Goal: Task Accomplishment & Management: Manage account settings

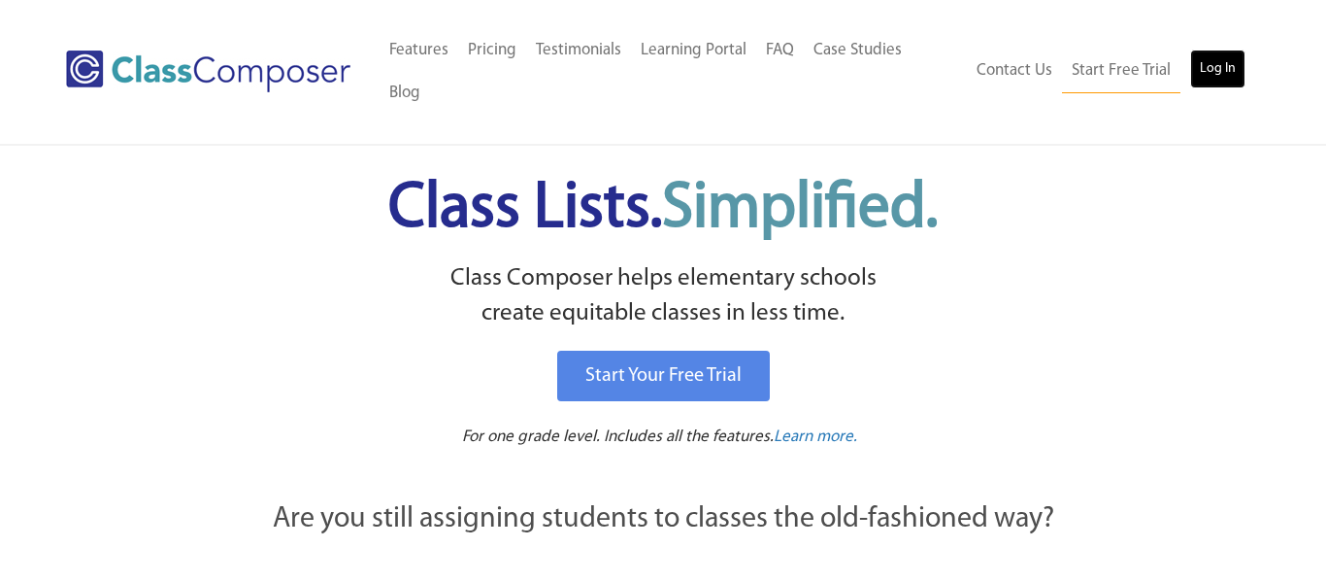
click at [1225, 50] on link "Log In" at bounding box center [1218, 69] width 55 height 39
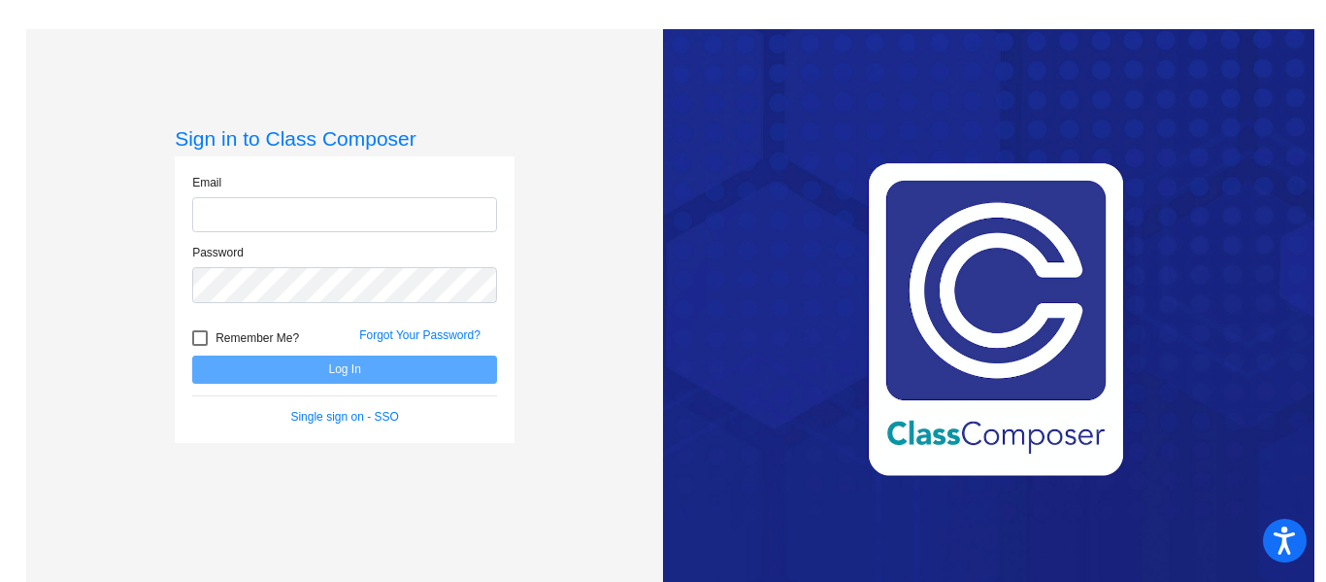
type input "[EMAIL_ADDRESS][PERSON_NAME][DOMAIN_NAME]"
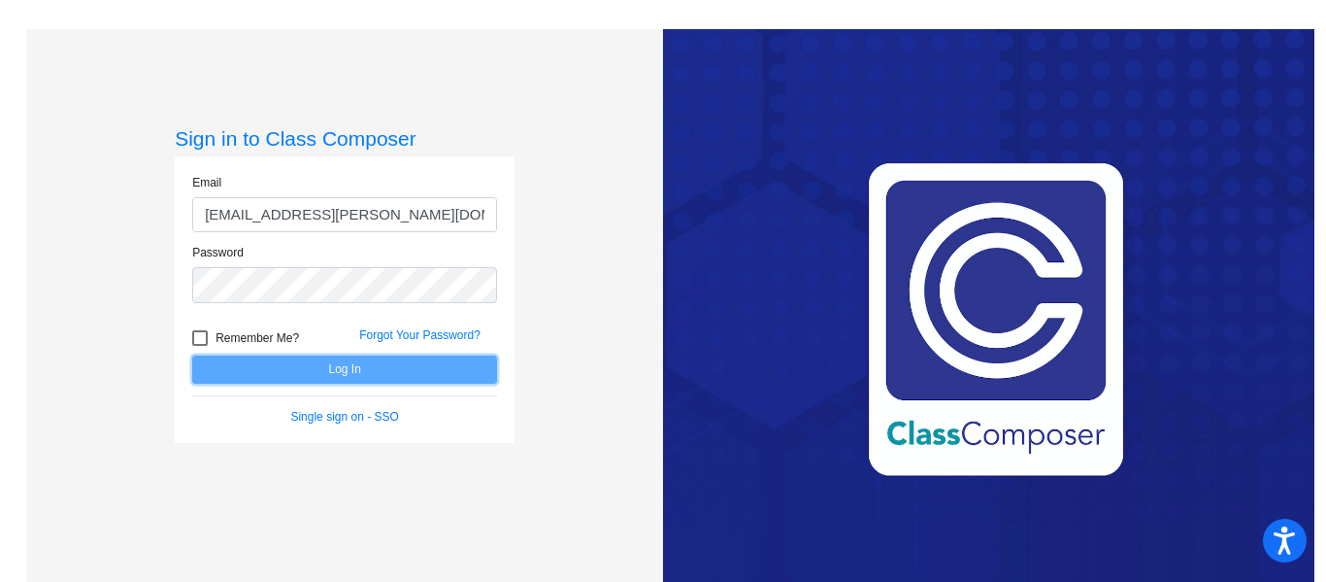
click at [238, 367] on button "Log In" at bounding box center [344, 369] width 305 height 28
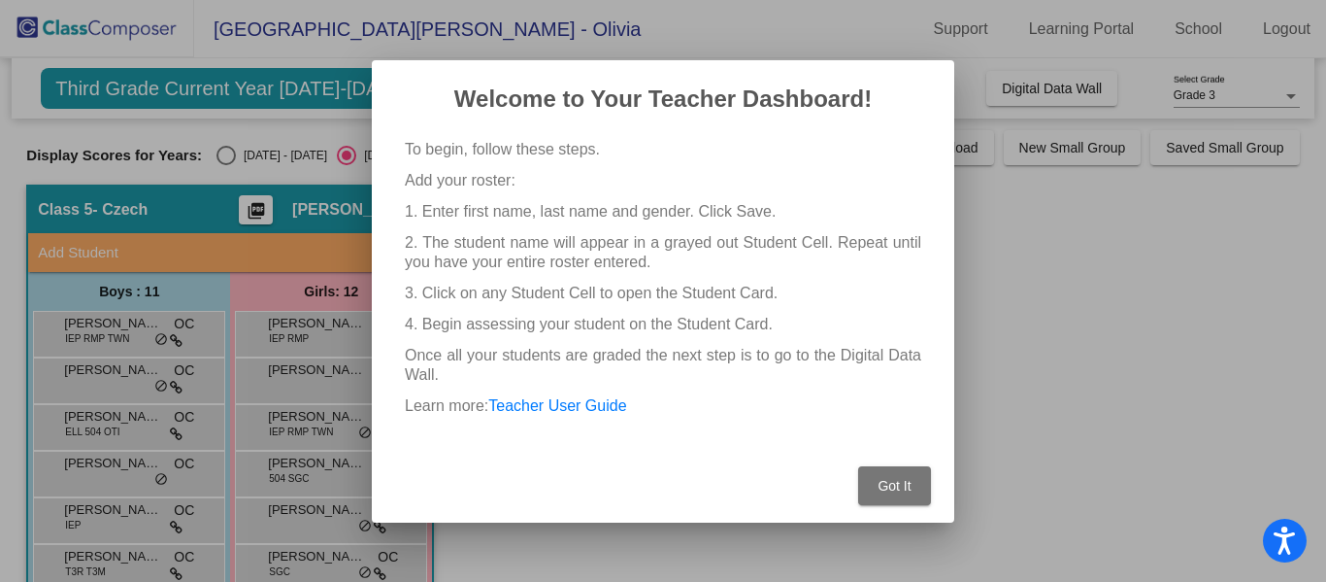
click at [912, 479] on button "Got It" at bounding box center [894, 485] width 73 height 39
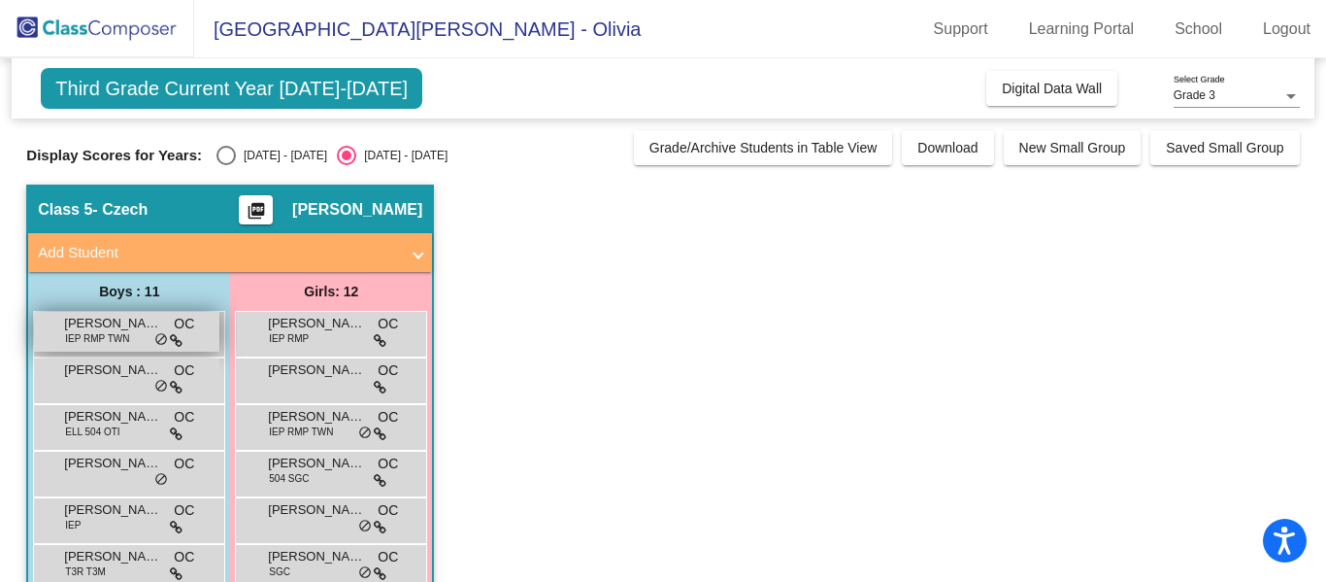
click at [134, 324] on span "[PERSON_NAME]" at bounding box center [112, 323] width 97 height 19
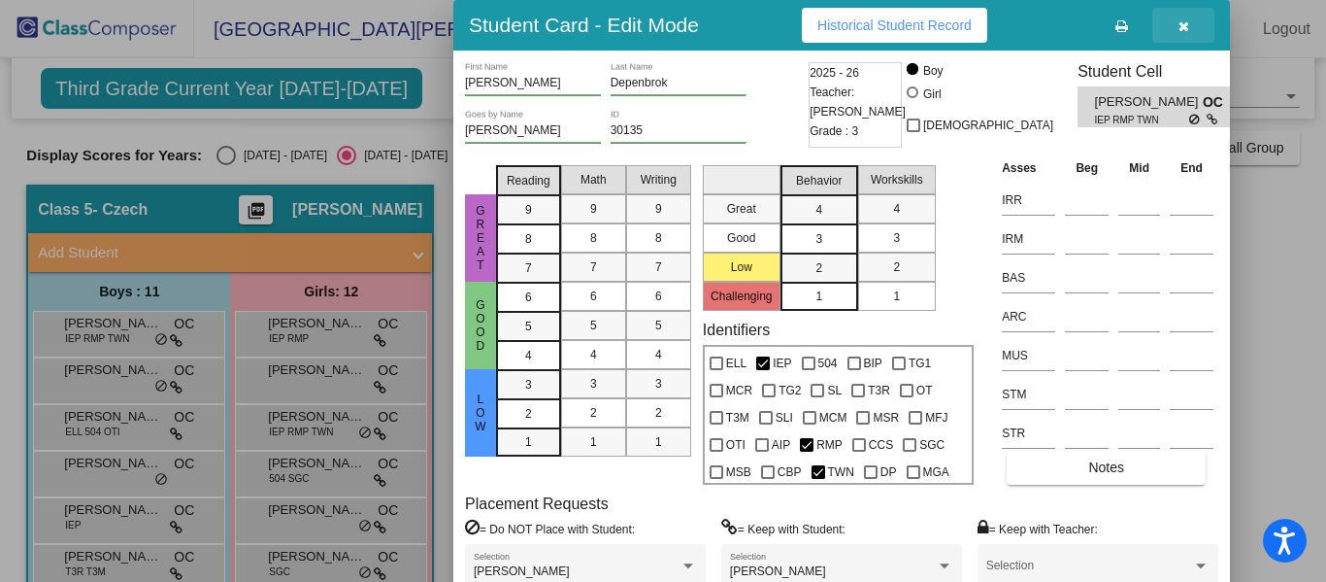
click at [1188, 31] on icon "button" at bounding box center [1184, 26] width 11 height 14
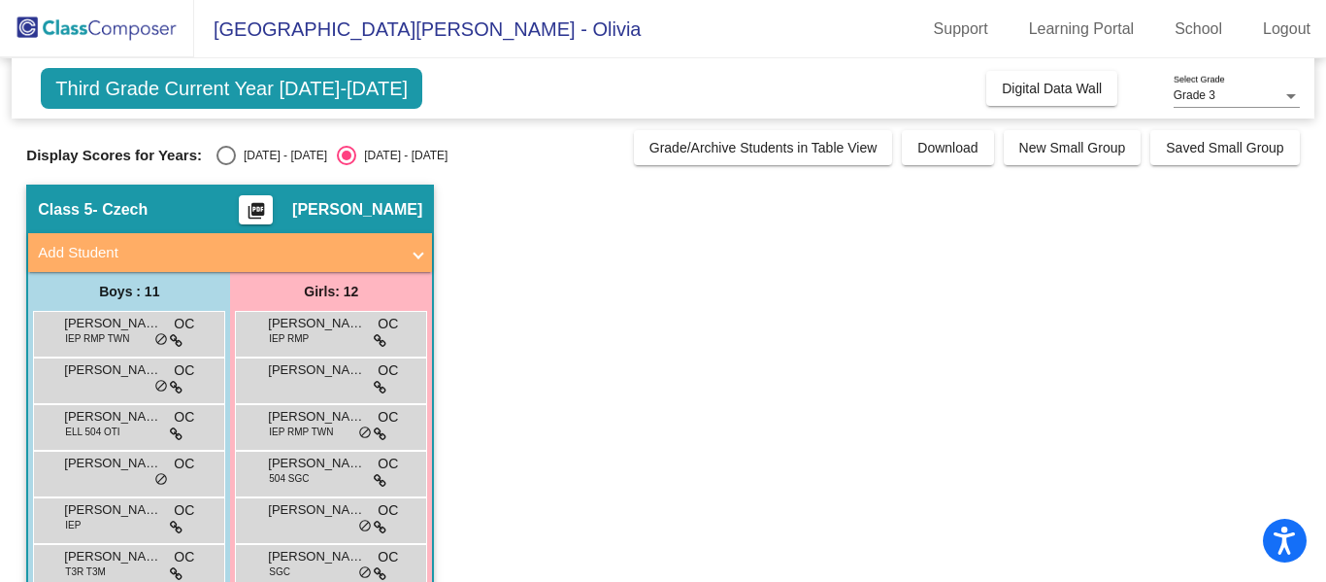
scroll to position [319, 0]
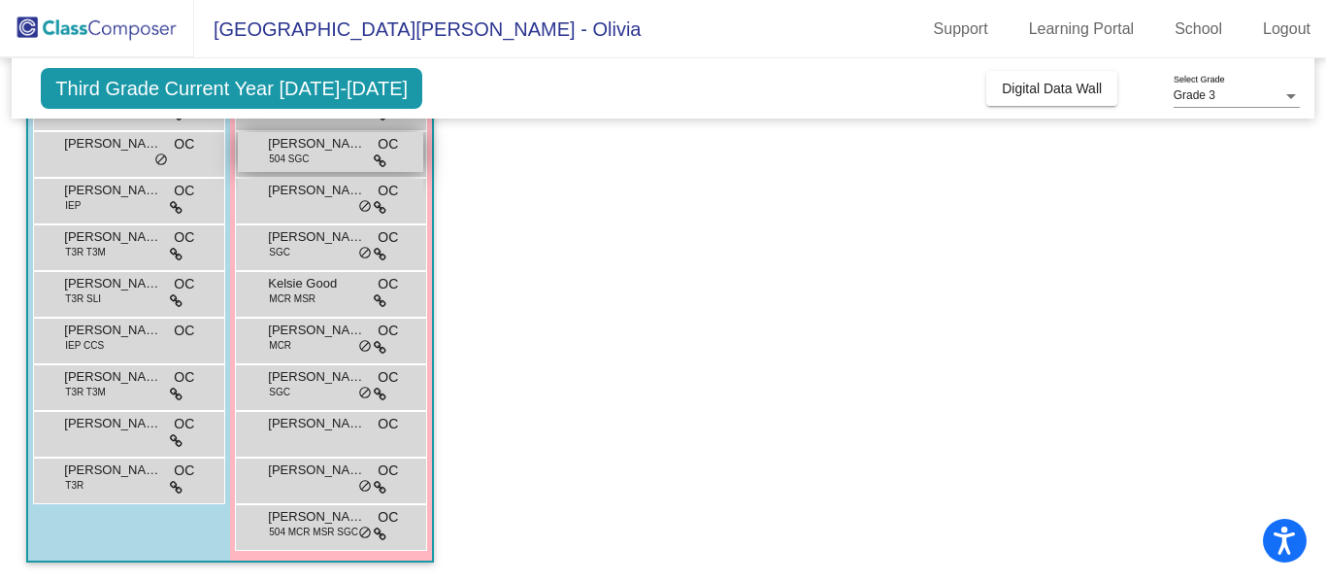
click at [279, 163] on span "504 SGC" at bounding box center [289, 158] width 40 height 15
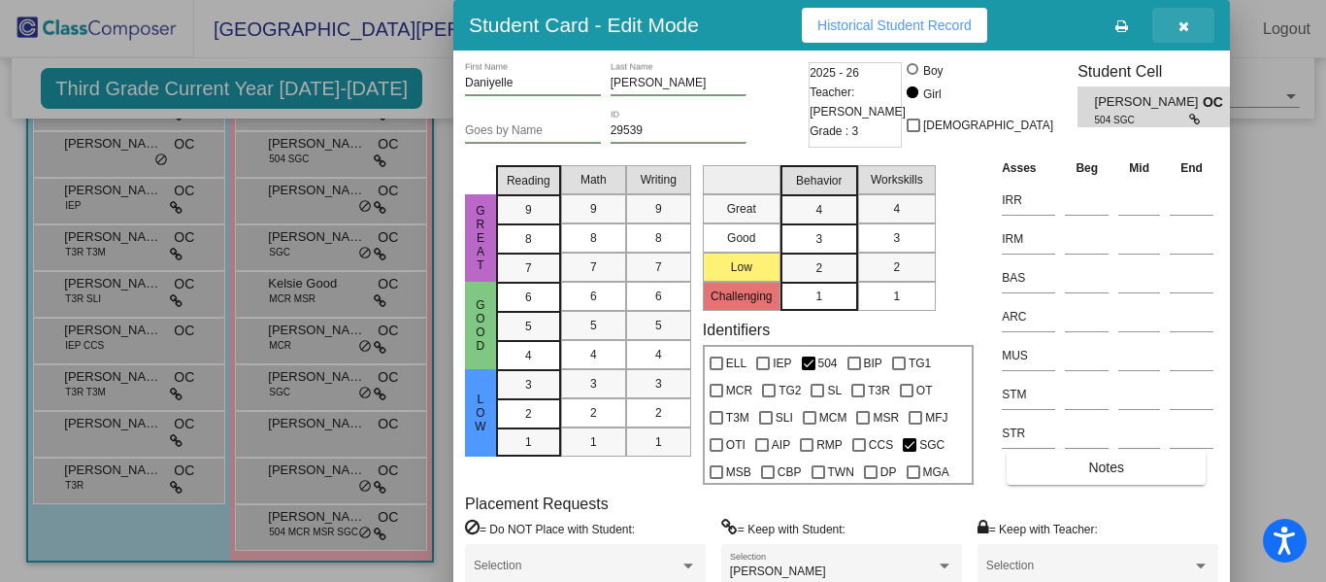
click at [1188, 23] on icon "button" at bounding box center [1184, 26] width 11 height 14
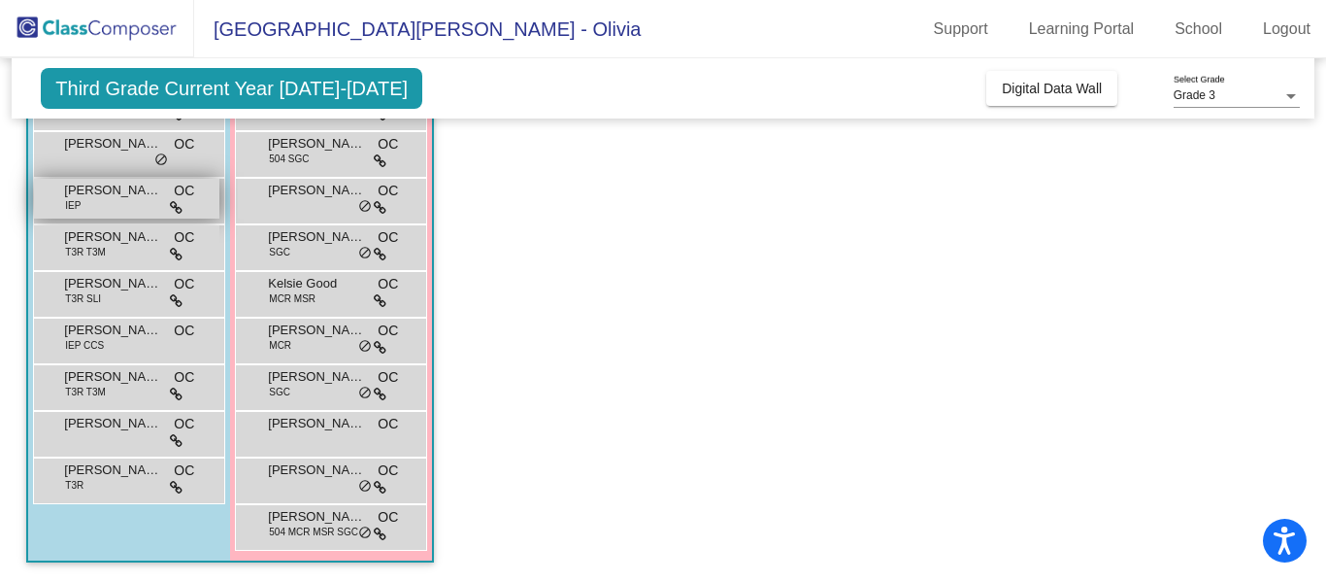
click at [71, 212] on span "IEP" at bounding box center [73, 205] width 16 height 15
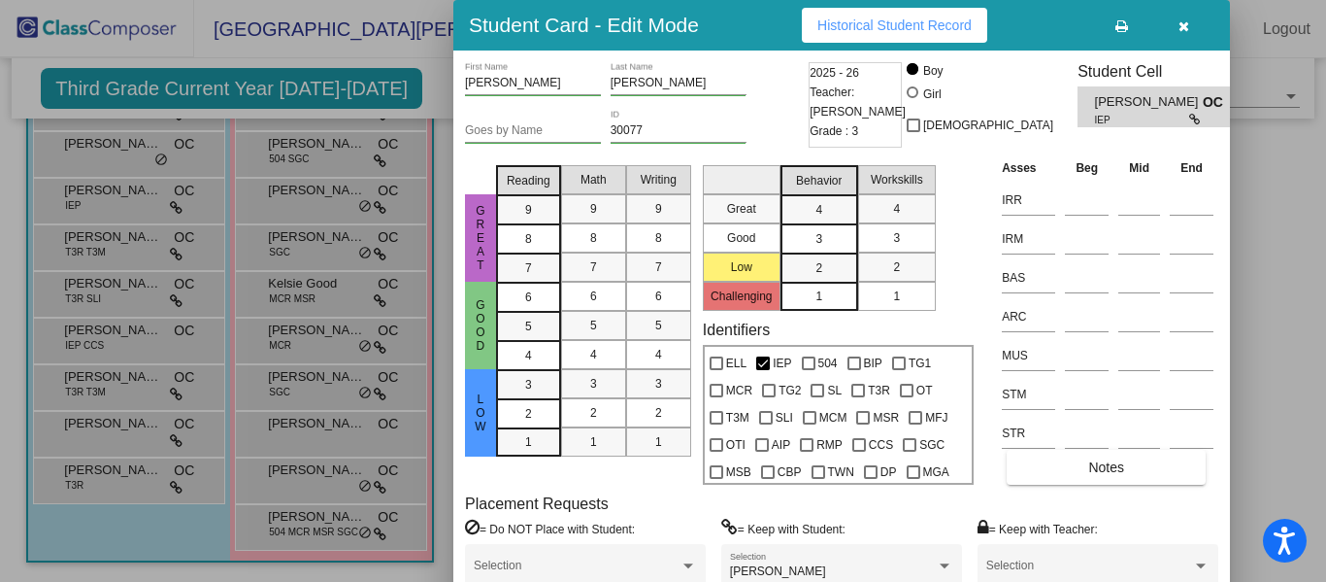
click at [1184, 32] on icon "button" at bounding box center [1184, 26] width 11 height 14
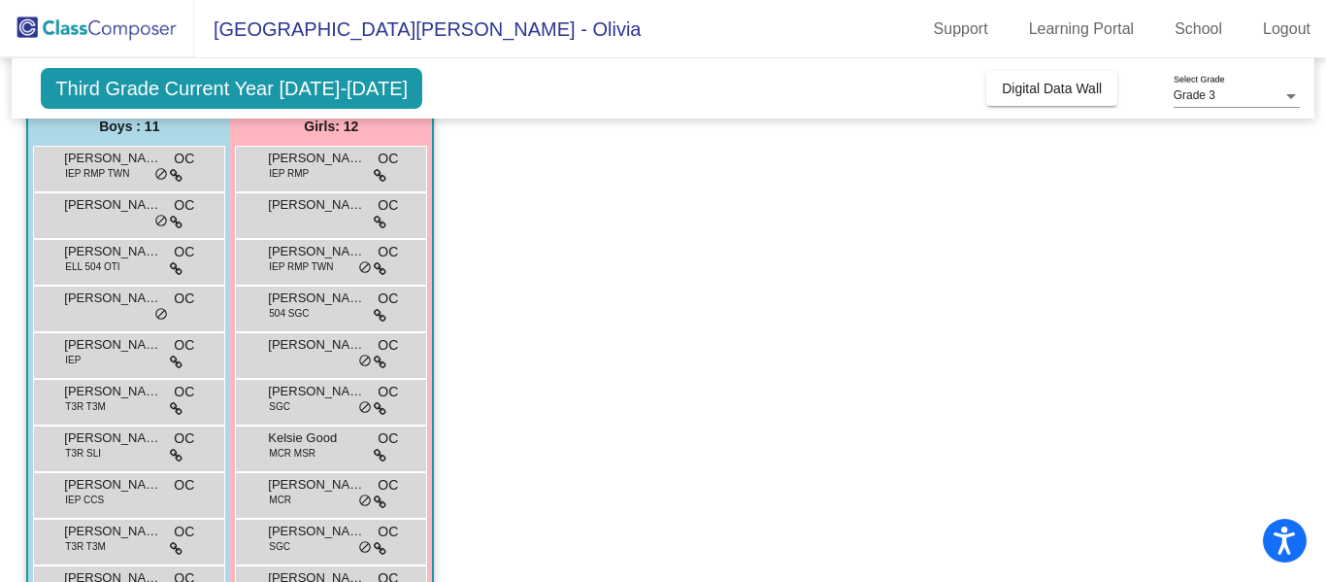
scroll to position [0, 0]
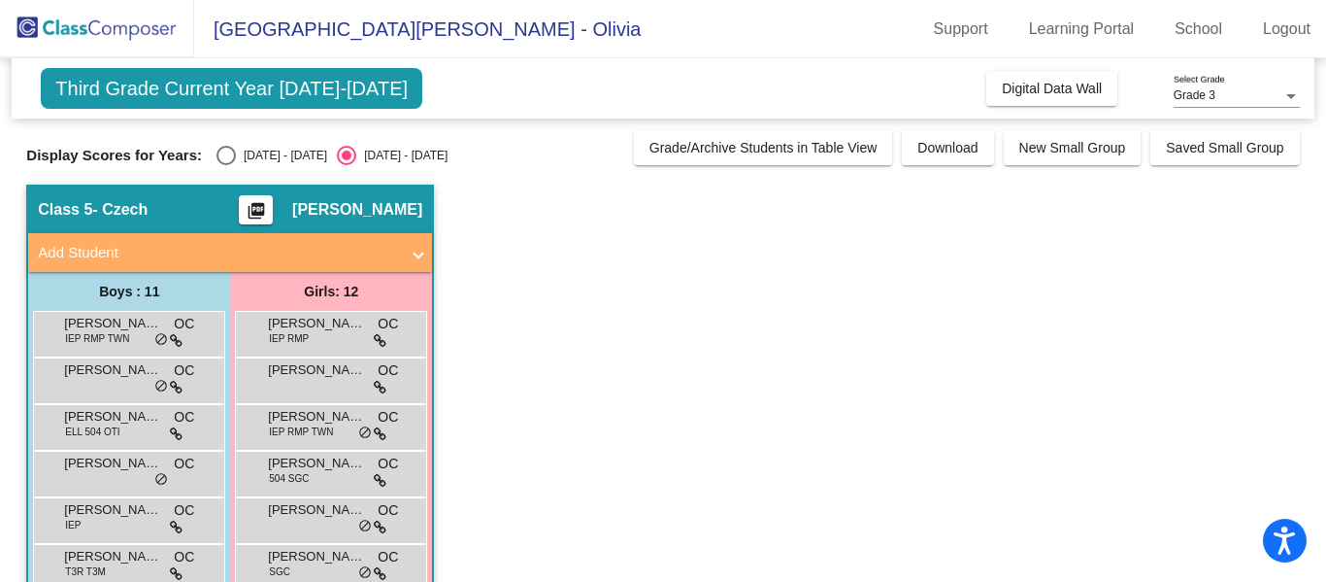
click at [217, 154] on div "Select an option" at bounding box center [226, 155] width 19 height 19
click at [225, 165] on input "2024 - 2025" at bounding box center [225, 165] width 1 height 1
radio input "true"
